Goal: Transaction & Acquisition: Purchase product/service

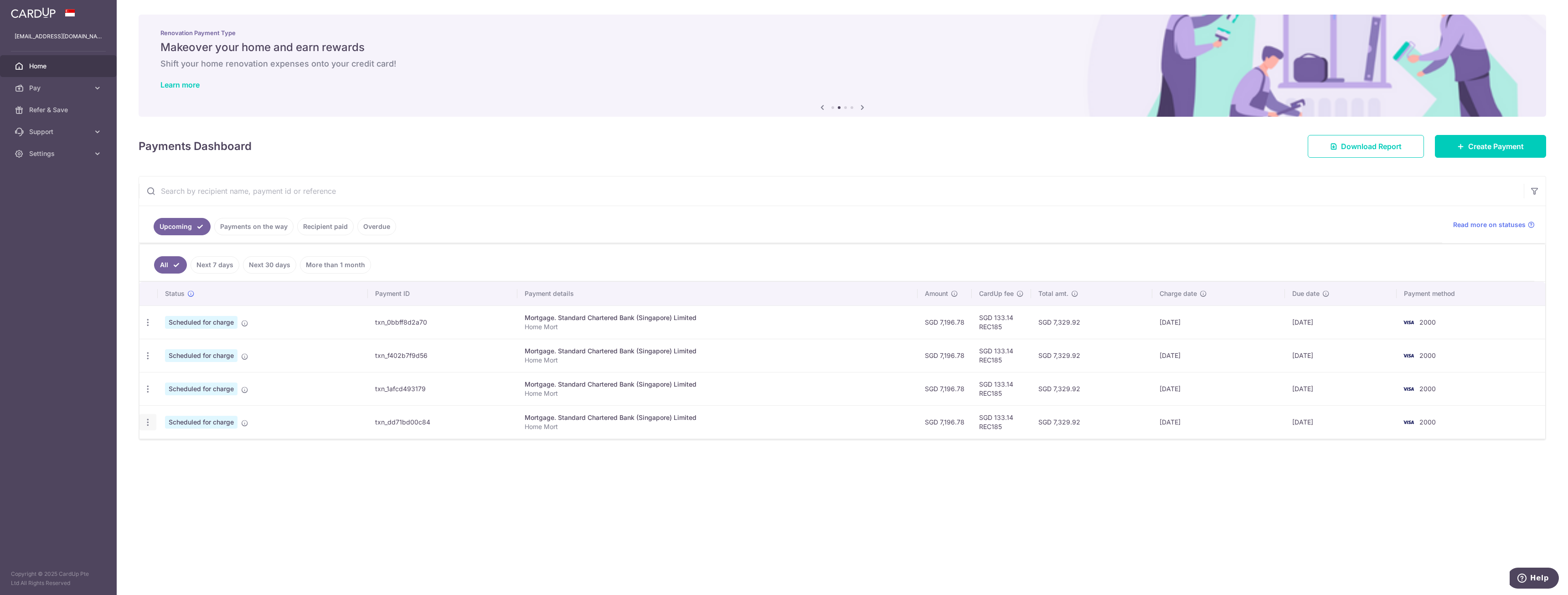
click at [144, 328] on icon "button" at bounding box center [148, 323] width 10 height 10
click at [174, 452] on span "Update payment" at bounding box center [197, 448] width 62 height 11
radio input "true"
type input "7,196.78"
type input "[DATE]"
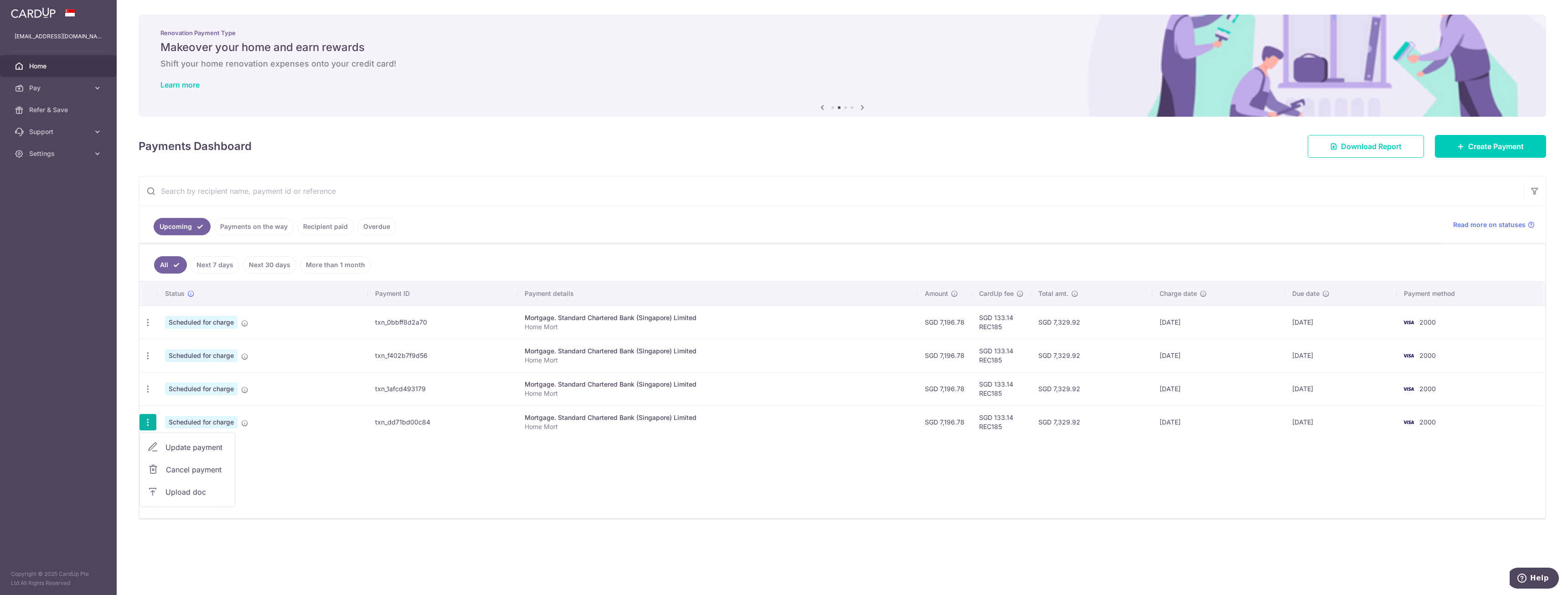
type input "Home Mort"
type input "REC185"
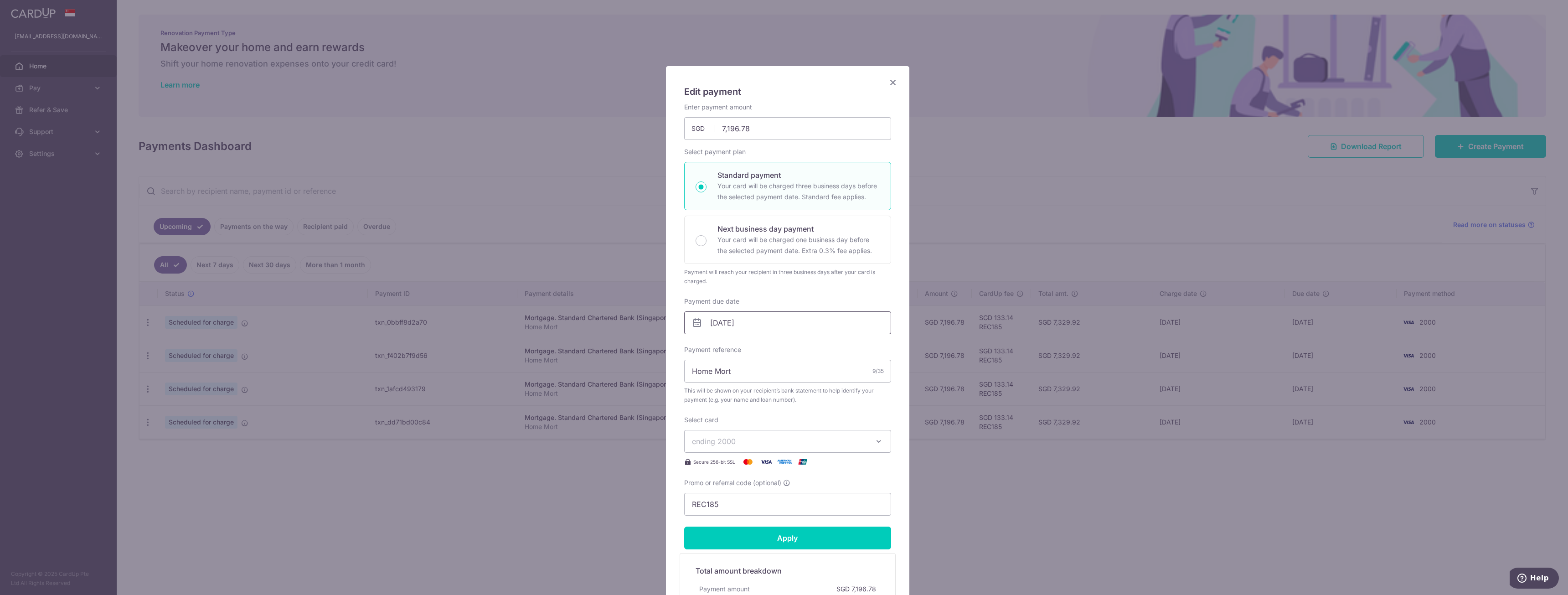
click at [766, 322] on input "[DATE]" at bounding box center [788, 322] width 207 height 23
click at [698, 347] on link "Prev" at bounding box center [698, 348] width 11 height 11
click at [698, 347] on div "Prev Next Aug Sep Oct Nov Dec 2025 2026 2027 2028 2029 2030 2031 2032 2033 2034…" at bounding box center [754, 348] width 145 height 22
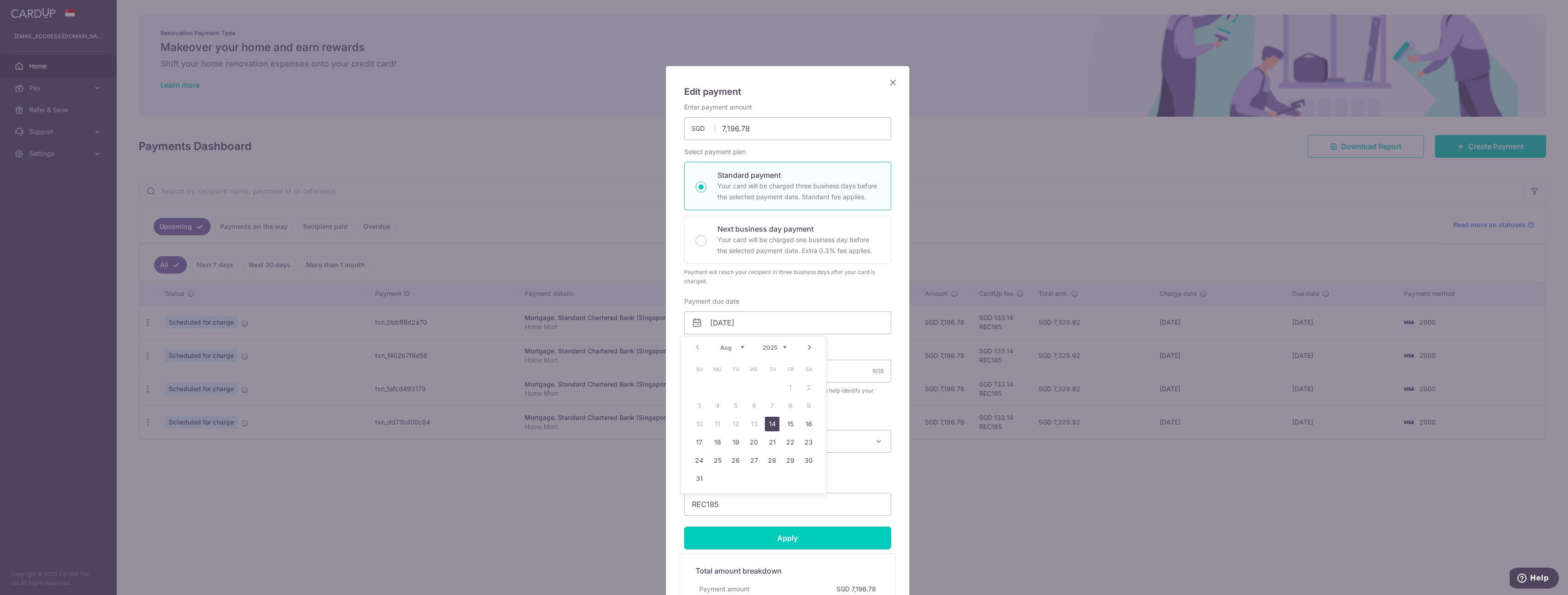
click at [698, 347] on div "Prev Next Aug Sep Oct Nov Dec 2025 2026 2027 2028 2029 2030 2031 2032 2033 2034…" at bounding box center [754, 348] width 145 height 22
click at [769, 421] on link "14" at bounding box center [772, 424] width 15 height 15
type input "[DATE]"
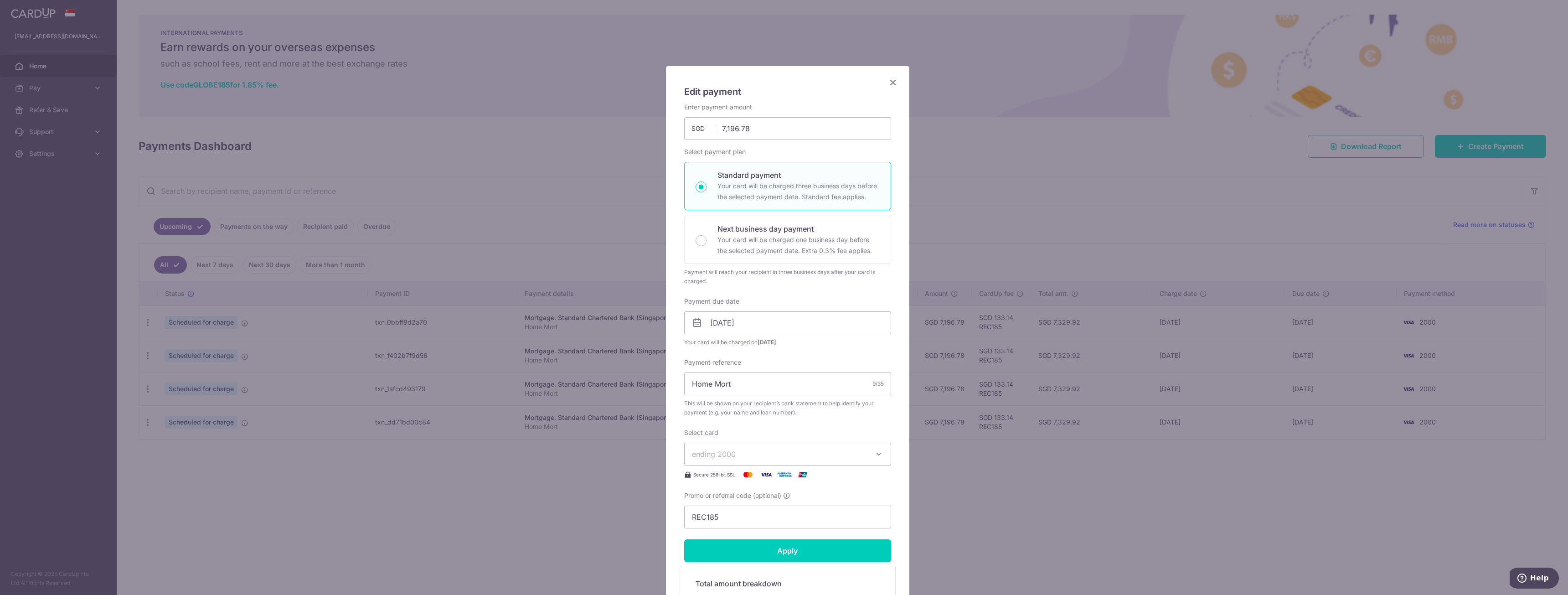
click at [887, 81] on icon "Close" at bounding box center [893, 82] width 11 height 12
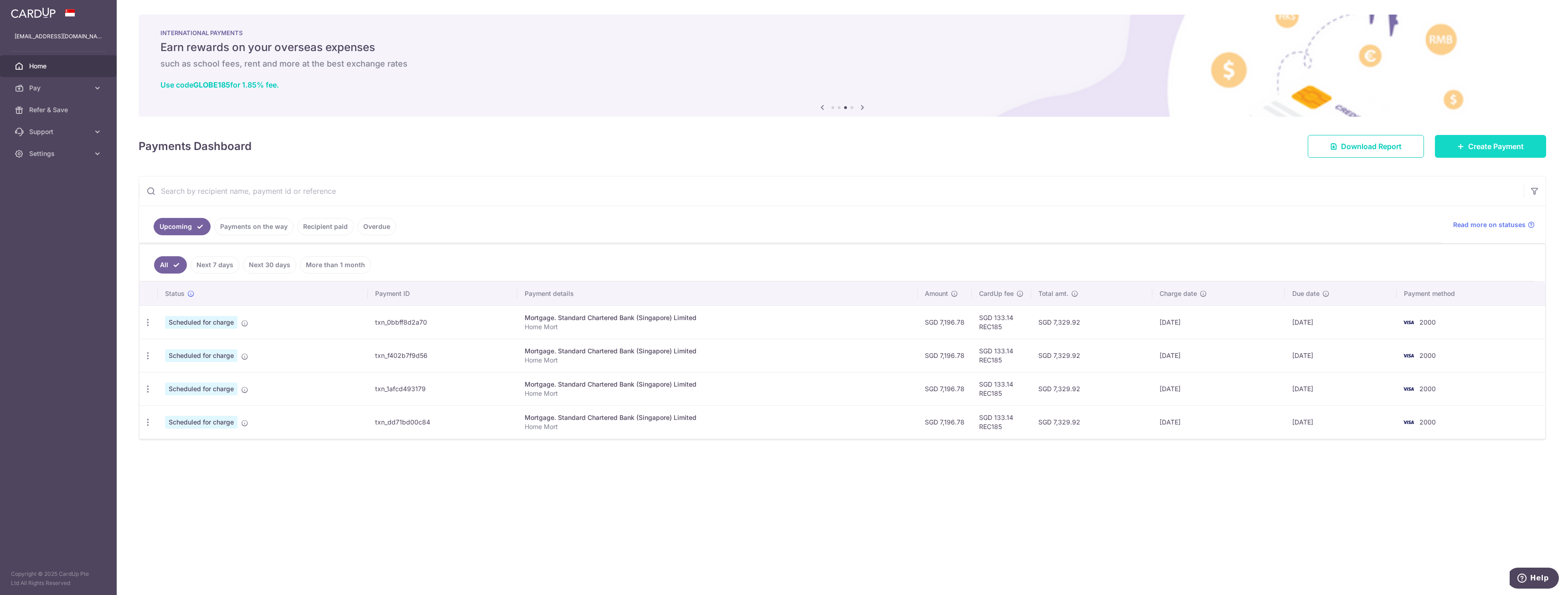
click at [1516, 147] on span "Create Payment" at bounding box center [1496, 146] width 55 height 11
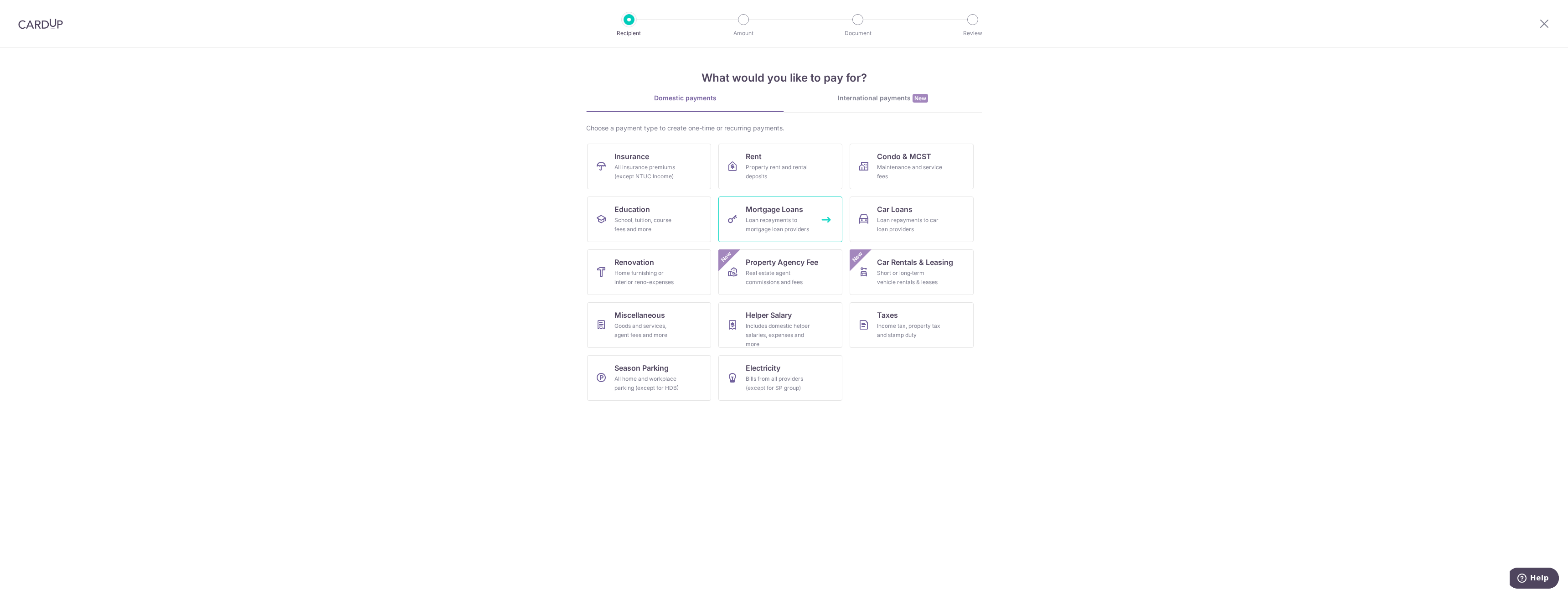
click at [740, 212] on link "Mortgage Loans Loan repayments to mortgage loan providers" at bounding box center [780, 219] width 124 height 46
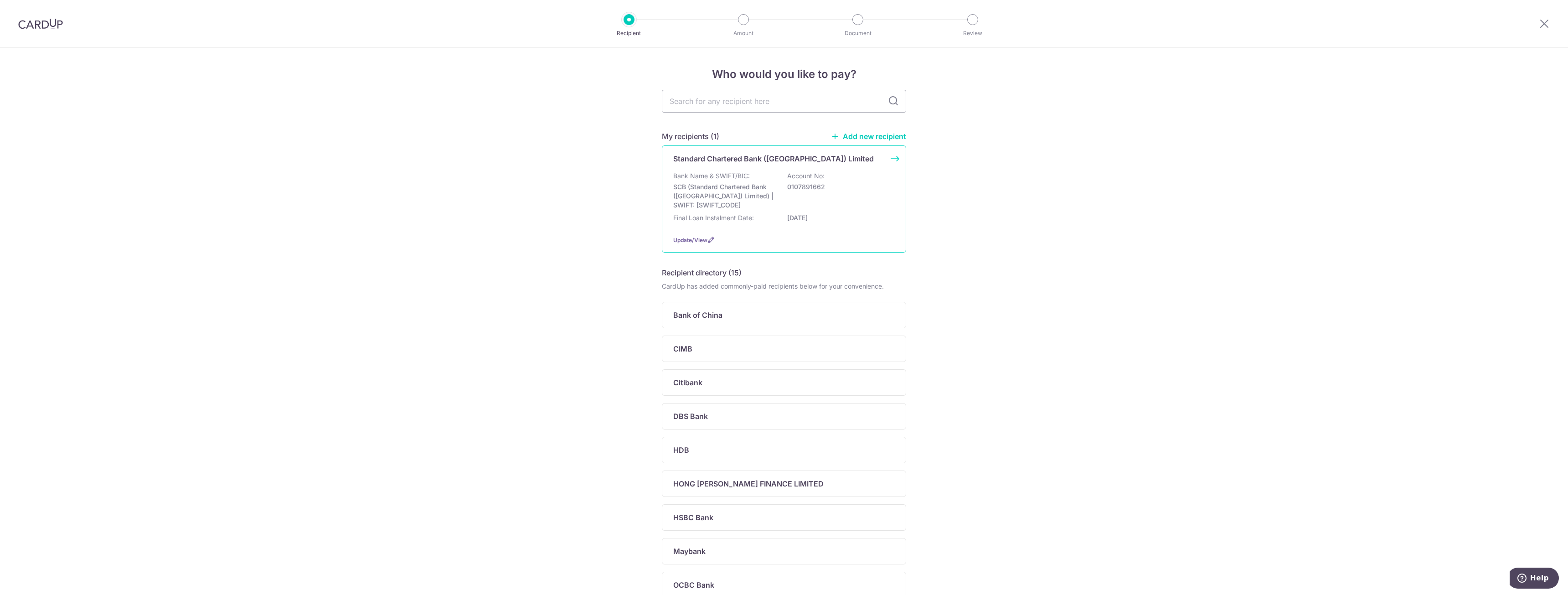
click at [744, 228] on div "Final Loan Instalment Date: 01/04/2052" at bounding box center [784, 220] width 222 height 15
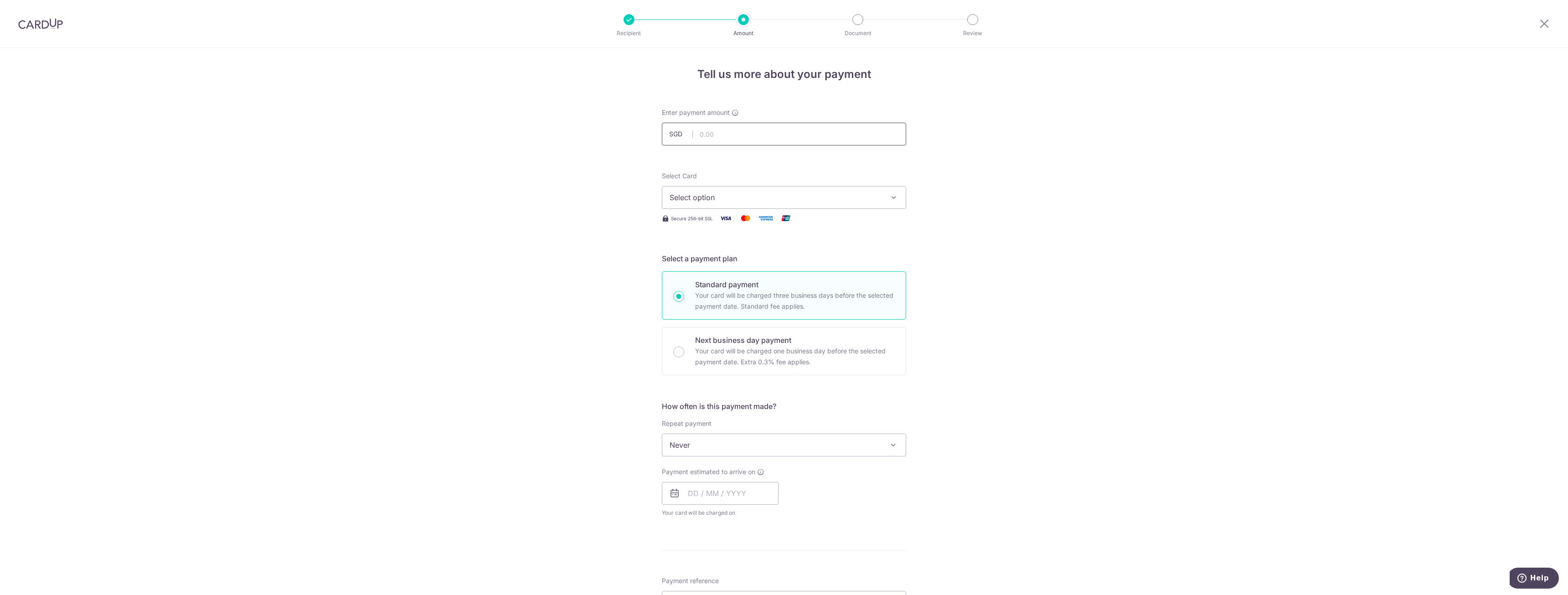
click at [705, 134] on input "text" at bounding box center [783, 133] width 244 height 23
type input "7,196.78"
click at [712, 193] on span "Select option" at bounding box center [775, 197] width 212 height 11
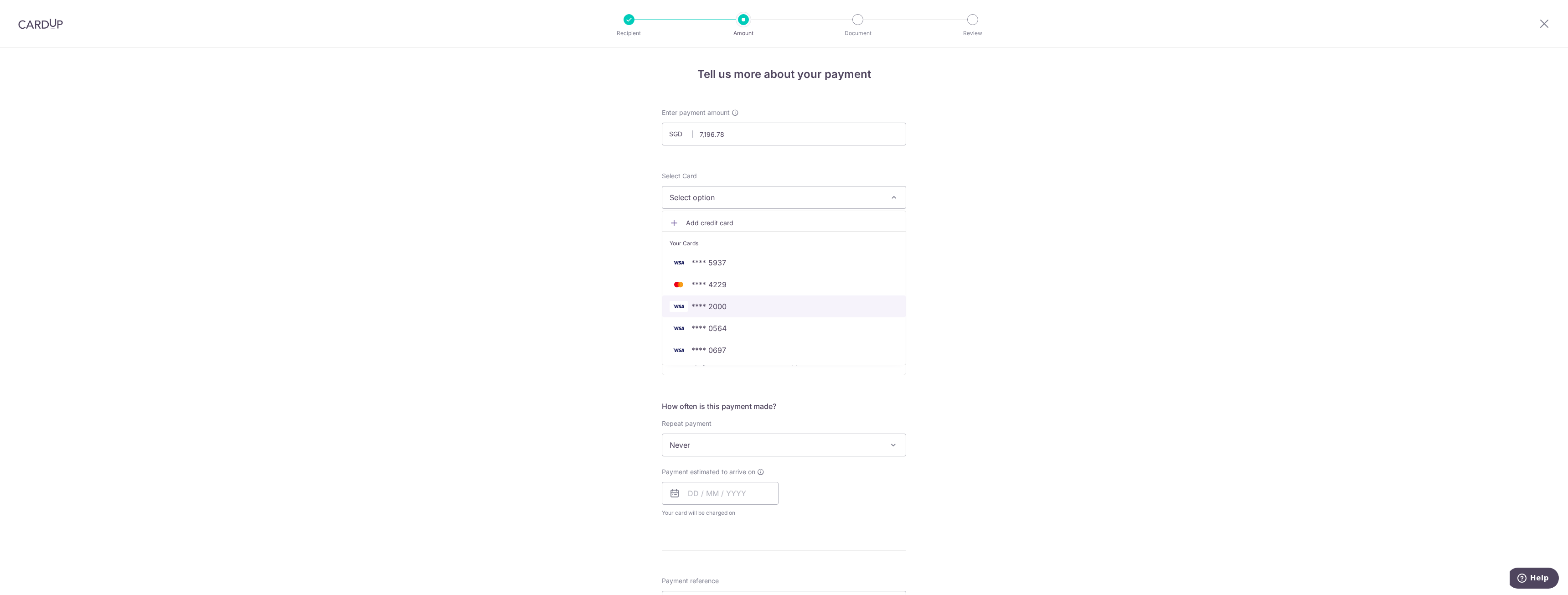
click at [715, 304] on span "**** 2000" at bounding box center [709, 306] width 35 height 11
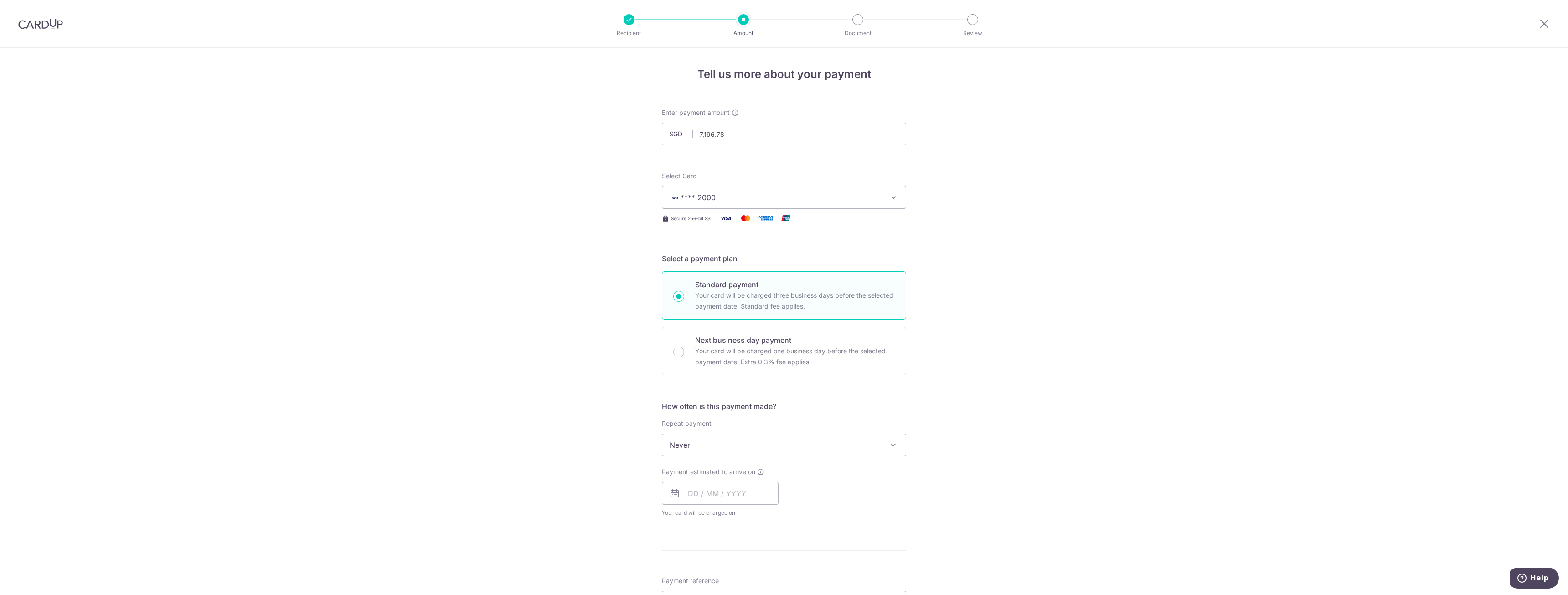
click at [702, 440] on span "Never" at bounding box center [784, 445] width 243 height 22
click at [705, 422] on label "Repeat payment" at bounding box center [687, 423] width 50 height 9
click at [701, 445] on span "Never" at bounding box center [784, 445] width 243 height 22
select select "3"
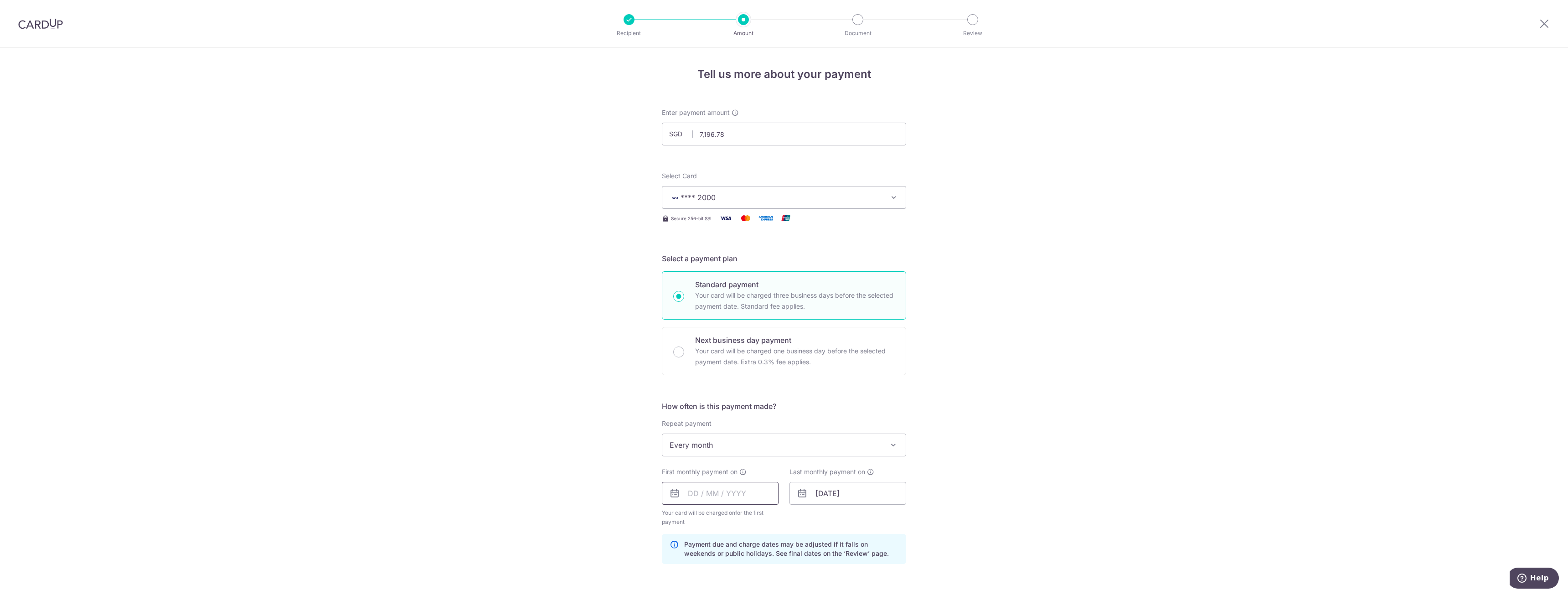
click at [698, 496] on input "text" at bounding box center [720, 493] width 117 height 23
click at [751, 593] on link "14" at bounding box center [754, 595] width 15 height 15
type input "[DATE]"
click at [824, 498] on input "01/04/2052" at bounding box center [848, 493] width 117 height 23
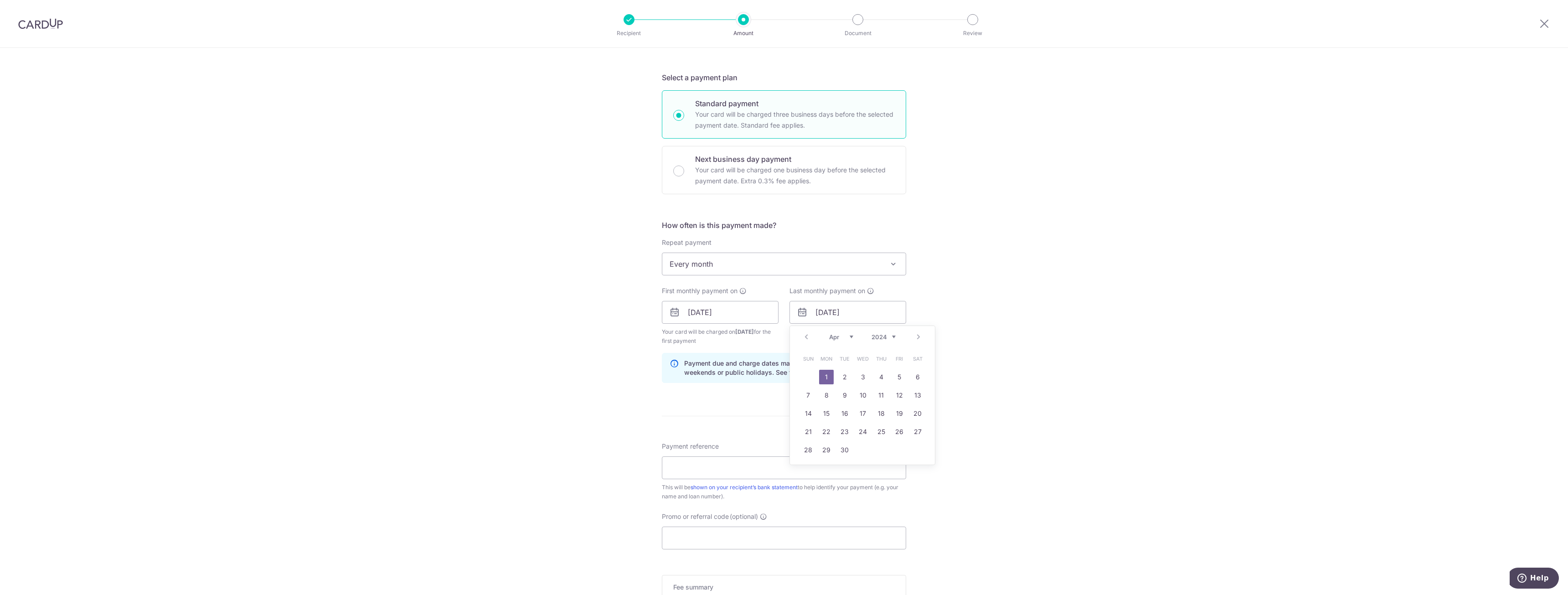
click at [859, 345] on div "Prev Next Jan Feb Mar Apr May Jun Jul Aug Sep Oct Nov Dec 2024 2025 2026 2027 2…" at bounding box center [863, 337] width 145 height 22
click at [845, 337] on select "Jan Feb Mar Apr May Jun Jul Aug Sep Oct Nov Dec" at bounding box center [841, 336] width 24 height 7
click at [895, 333] on div "Prev Next Jan Feb Mar Apr May Jun Jul Aug Sep Oct Nov Dec 2024 2025 2026 2027 2…" at bounding box center [863, 336] width 145 height 22
click at [881, 334] on select "2024 2025 2026 2027 2028 2029 2030 2031 2032 2033 2034 2035" at bounding box center [884, 336] width 24 height 7
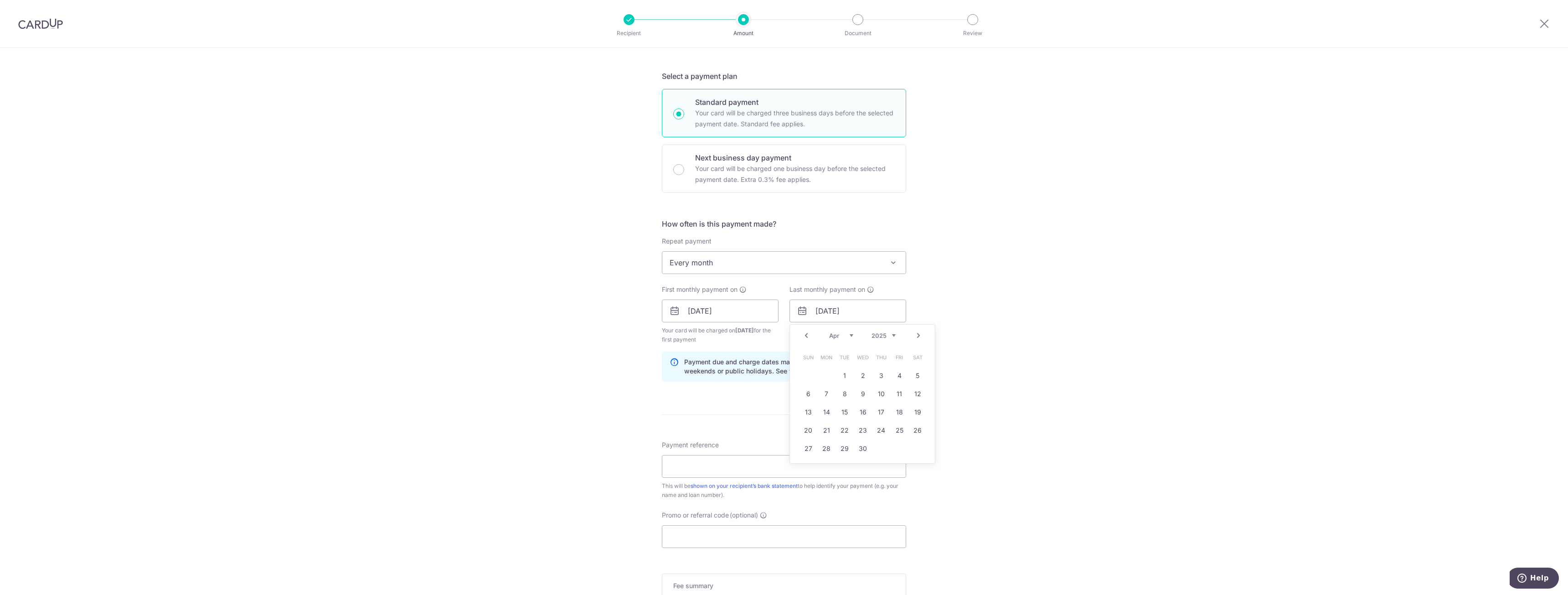
click at [829, 333] on select "Jan Feb Mar Apr May Jun Jul Aug Sep Oct Nov Dec" at bounding box center [841, 336] width 24 height 7
click at [893, 446] on link "31" at bounding box center [899, 449] width 15 height 15
type input "31/10/2025"
click at [718, 473] on input "Payment reference" at bounding box center [783, 466] width 244 height 23
type input "Home Mort"
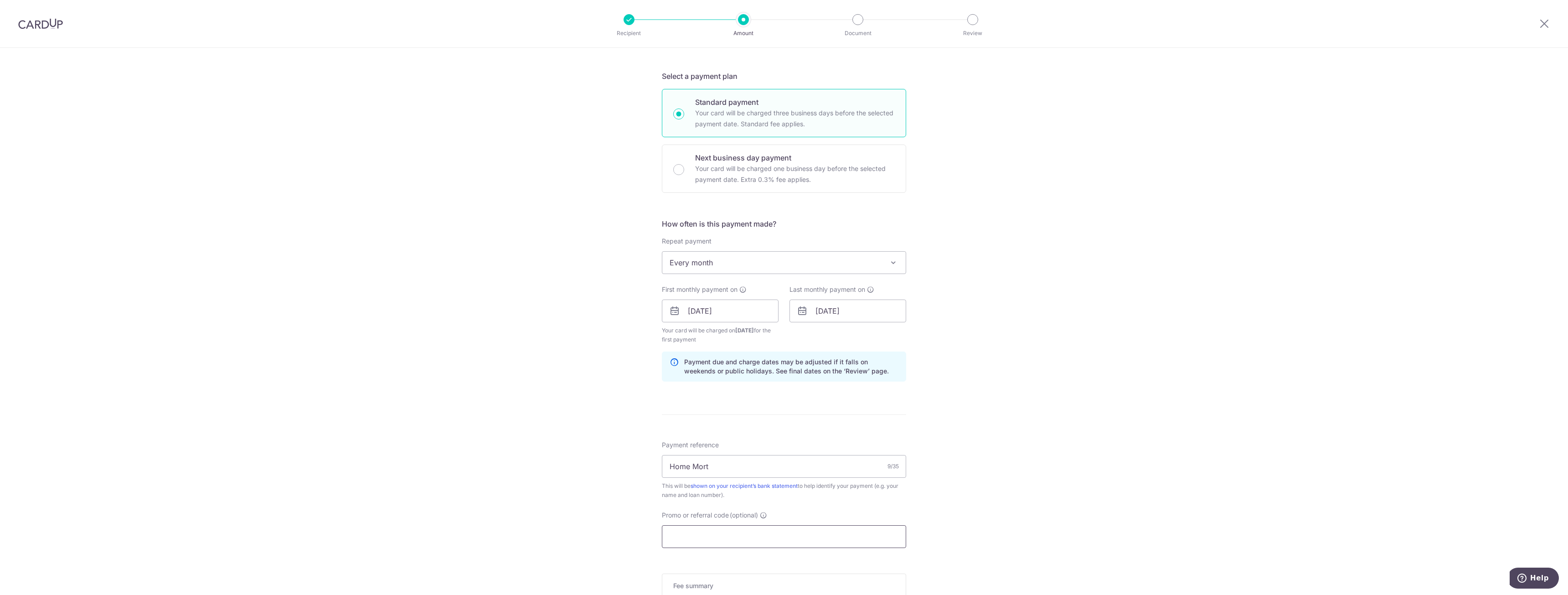
click at [716, 544] on input "Promo or referral code (optional)" at bounding box center [783, 537] width 244 height 23
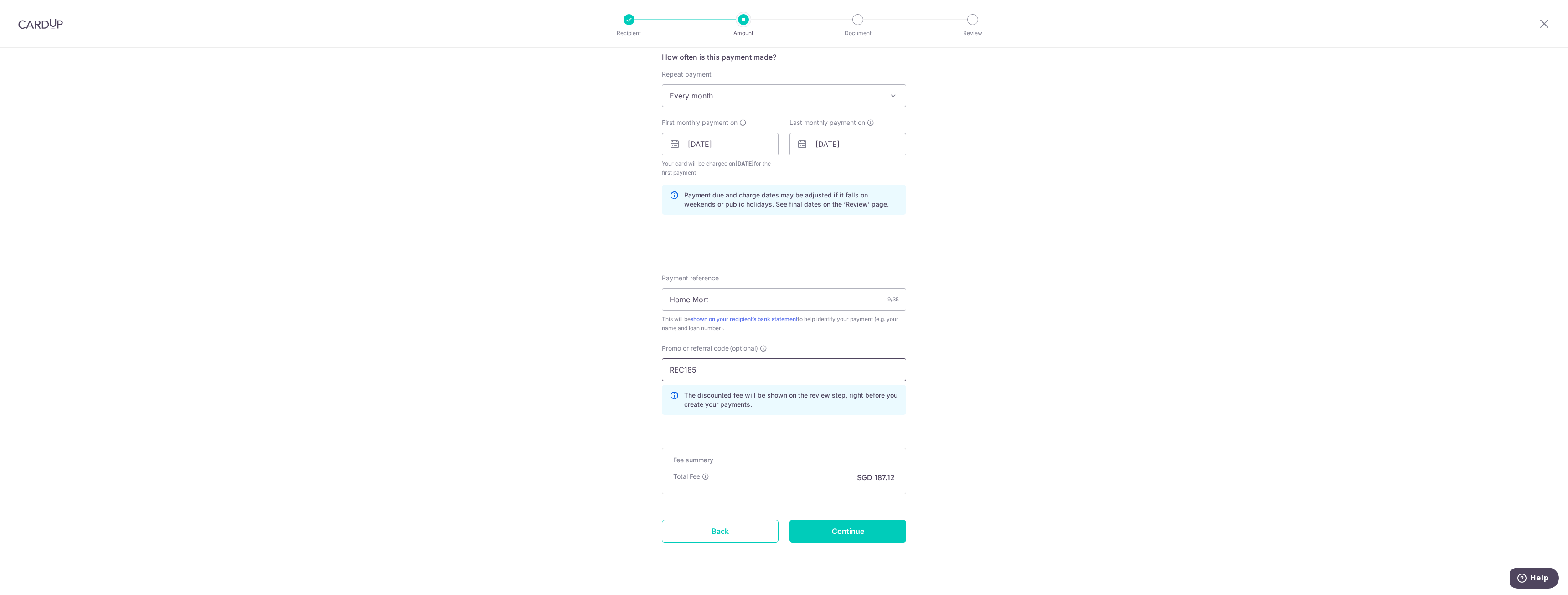
scroll to position [365, 0]
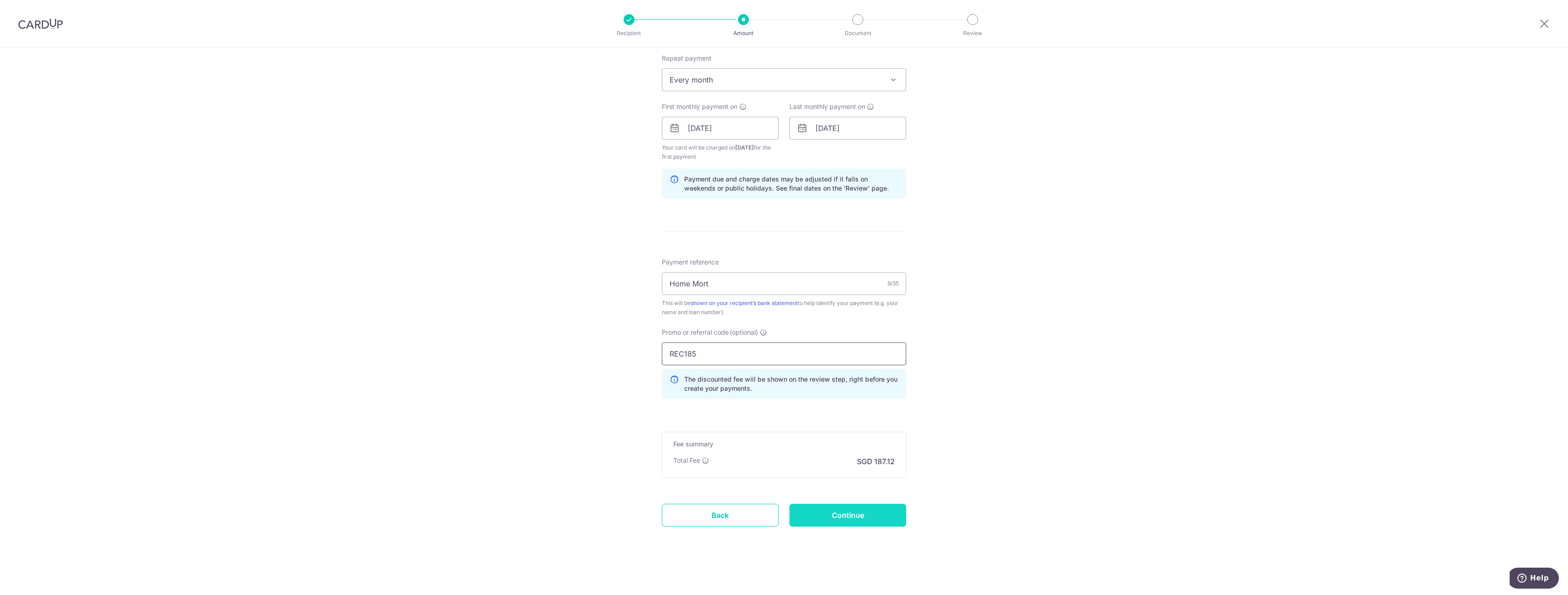
type input "REC185"
click at [832, 516] on input "Continue" at bounding box center [848, 515] width 117 height 23
type input "Create Schedule"
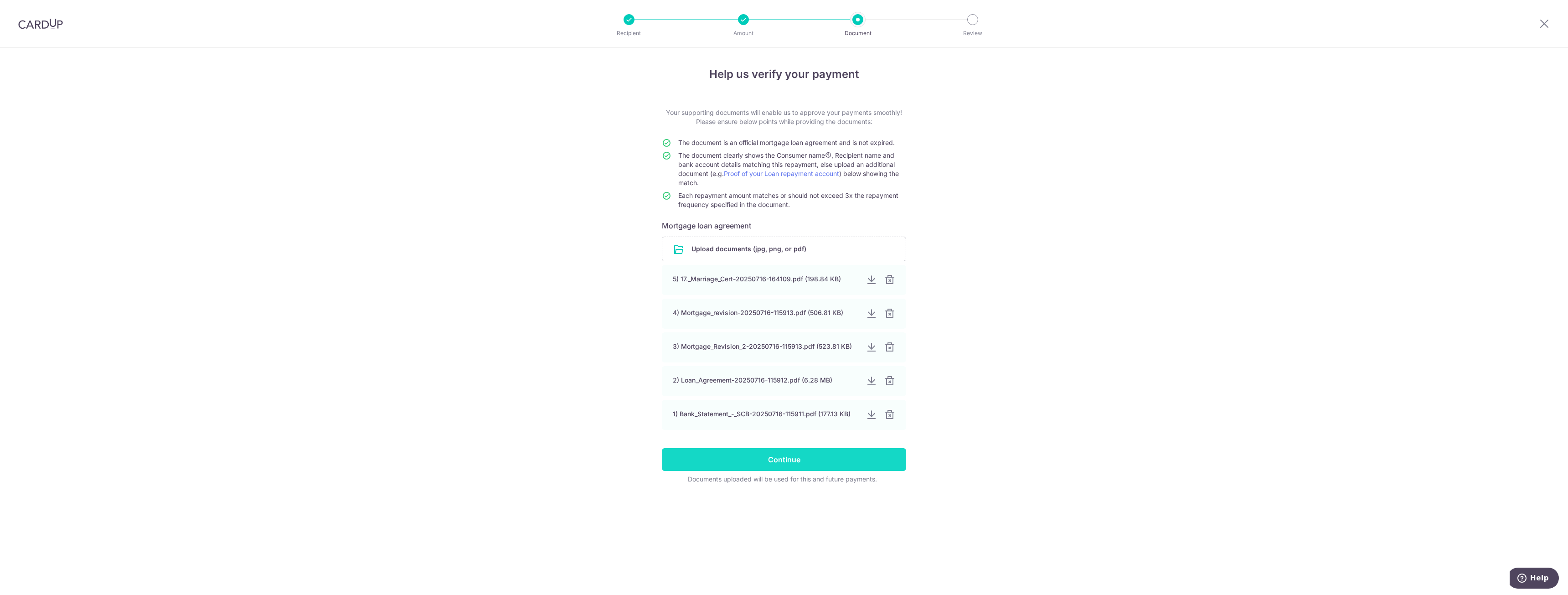
click at [723, 450] on input "Continue" at bounding box center [783, 459] width 244 height 23
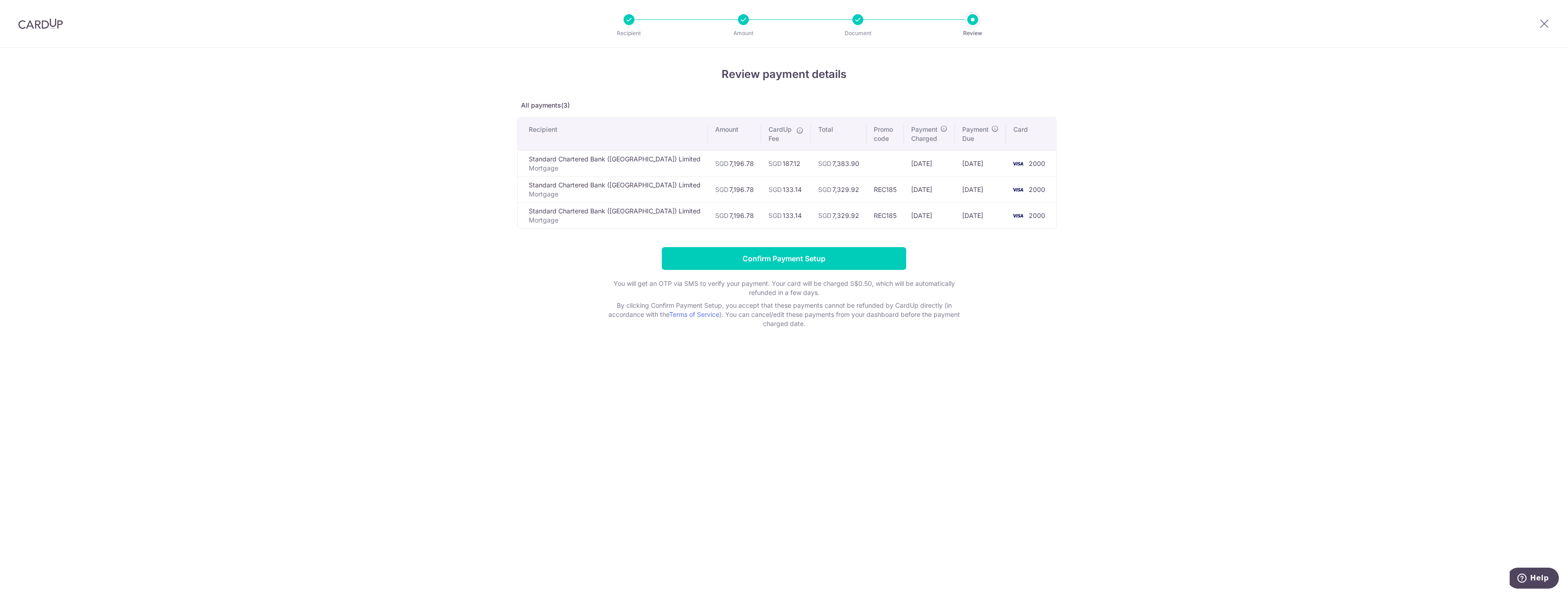
click at [1540, 17] on div at bounding box center [1544, 24] width 47 height 48
click at [1542, 26] on icon at bounding box center [1544, 23] width 11 height 12
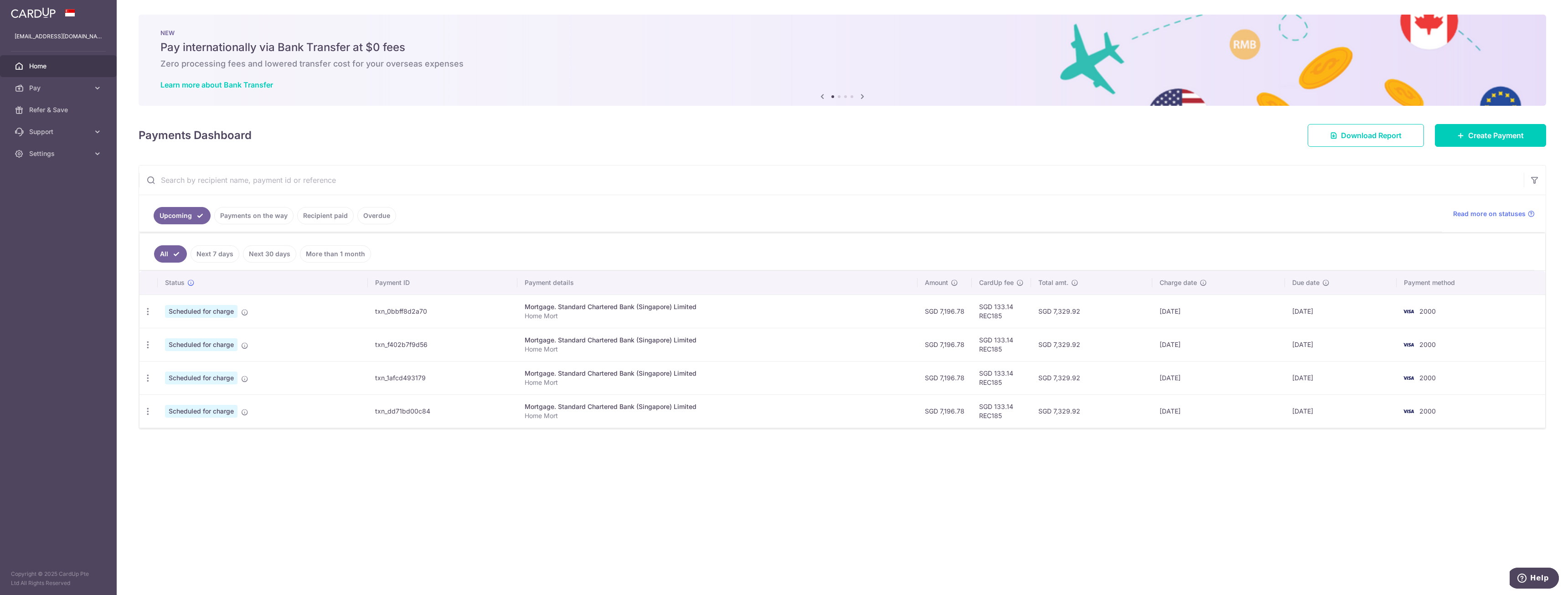
click at [590, 462] on div "× Pause Schedule Pause all future payments in this series Pause just this one p…" at bounding box center [842, 297] width 1451 height 595
